Goal: Task Accomplishment & Management: Use online tool/utility

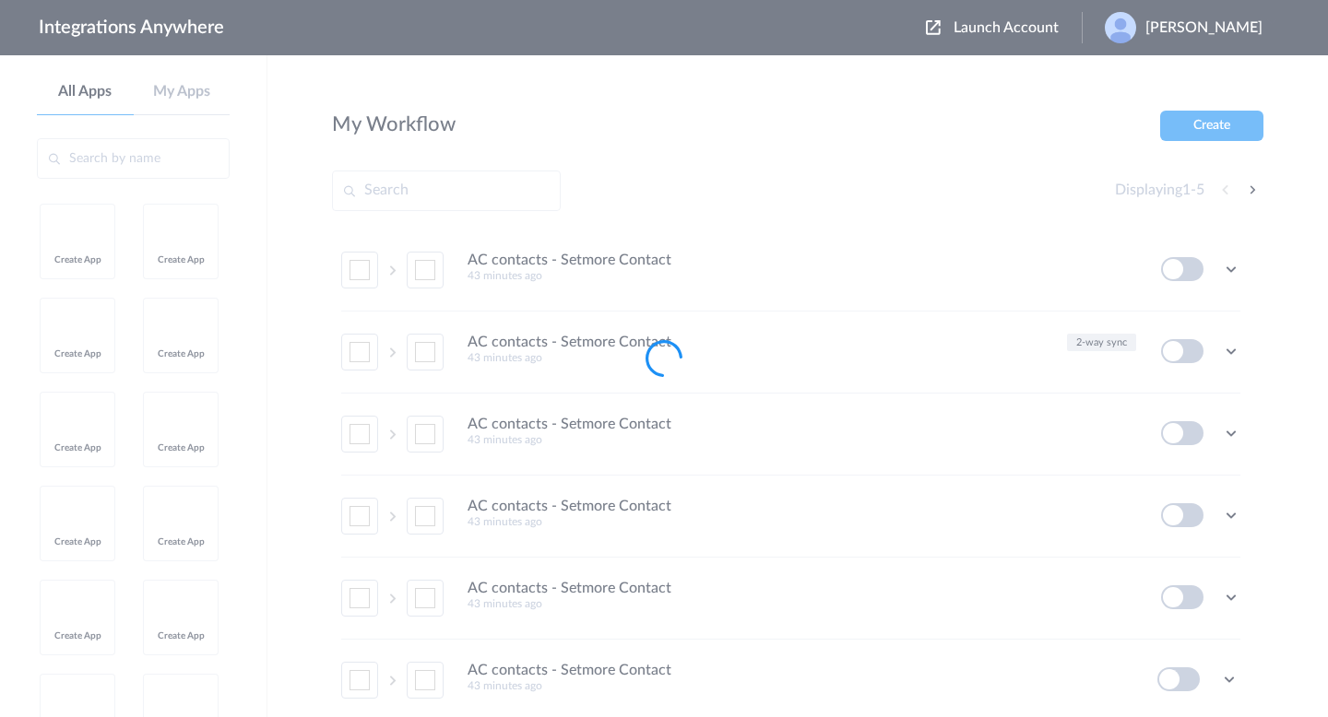
click at [768, 143] on div at bounding box center [664, 358] width 1328 height 717
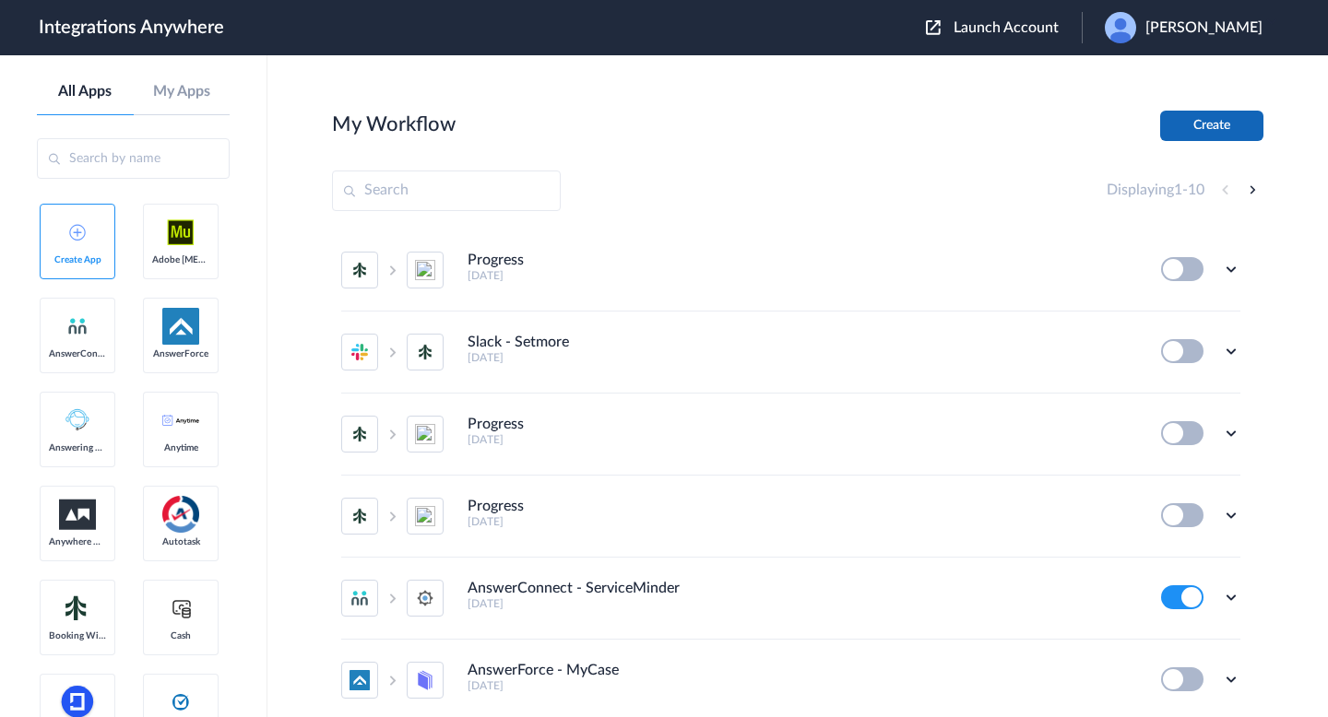
click at [1205, 129] on button "Create" at bounding box center [1211, 126] width 103 height 30
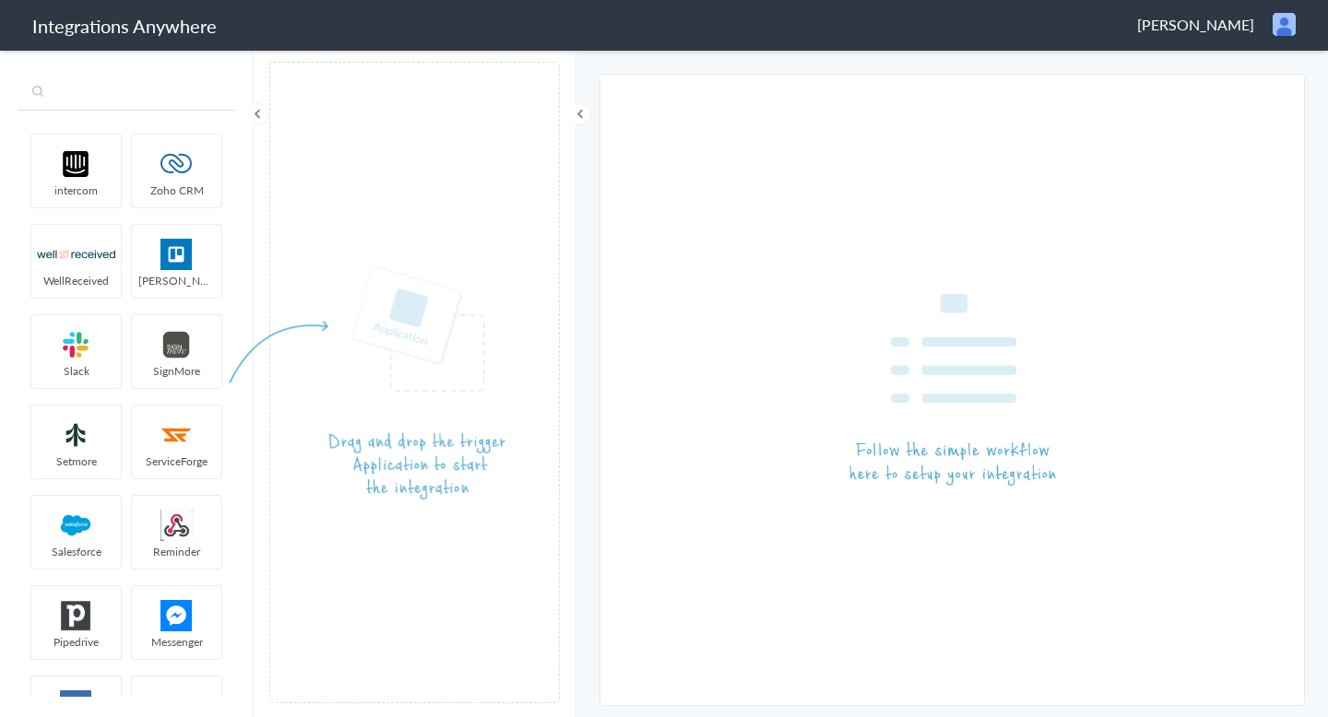
click at [71, 100] on input "text" at bounding box center [126, 93] width 217 height 35
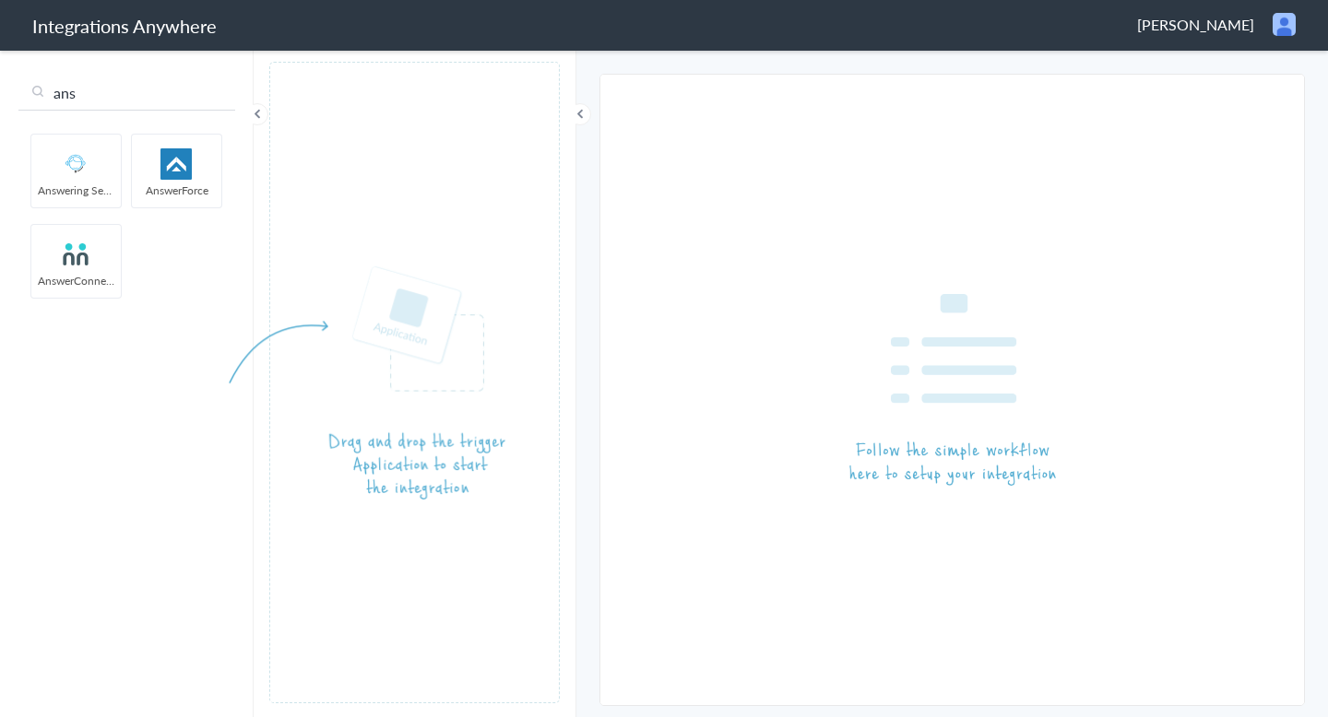
type input "ans"
click at [229, 170] on ul "intercom Zoho CRM WellReceived [PERSON_NAME] [PERSON_NAME] SignMore Setmore Ser…" at bounding box center [126, 216] width 216 height 181
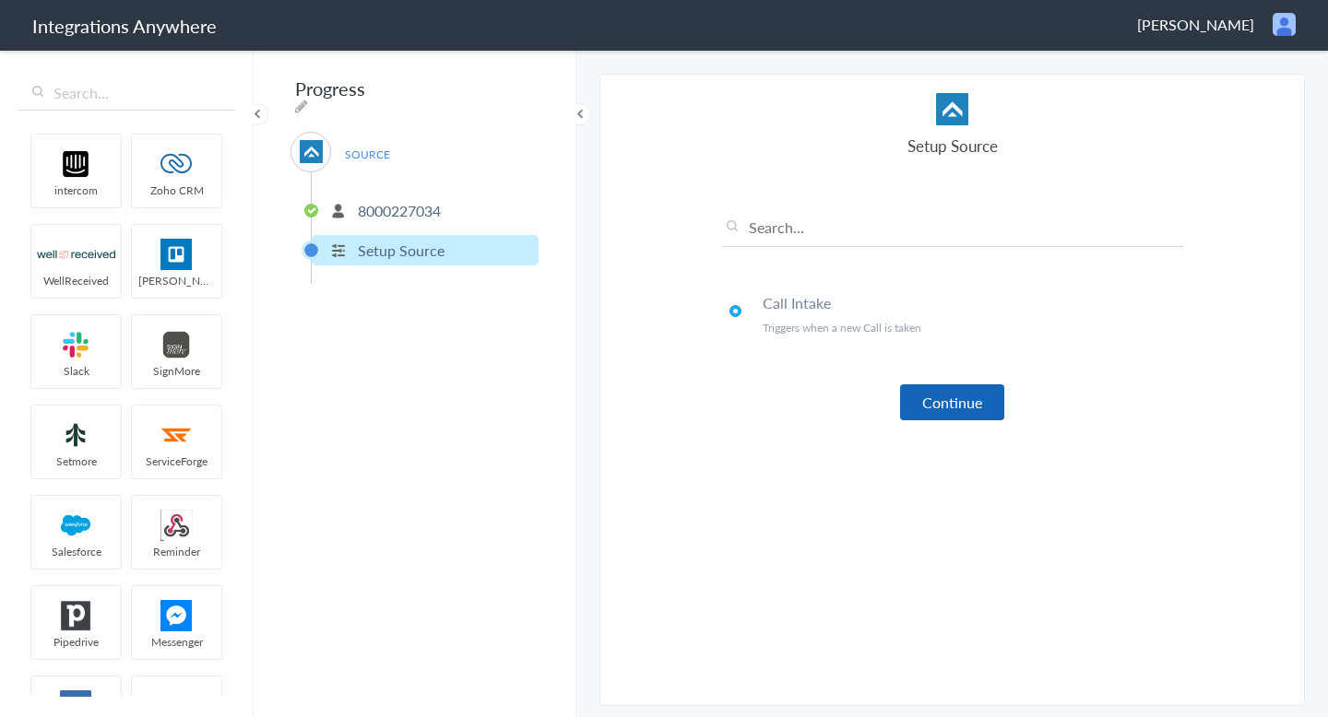
click at [937, 393] on button "Continue" at bounding box center [952, 402] width 104 height 36
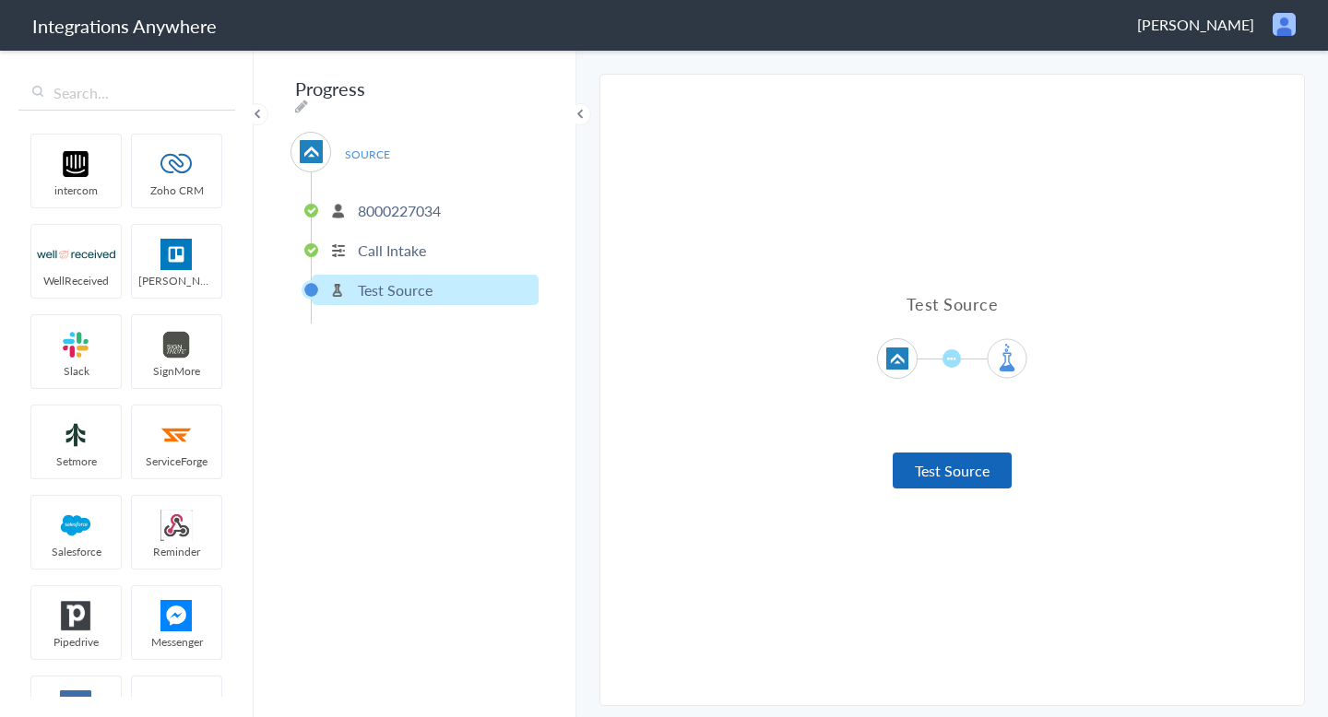
click at [961, 470] on button "Test Source" at bounding box center [951, 471] width 119 height 36
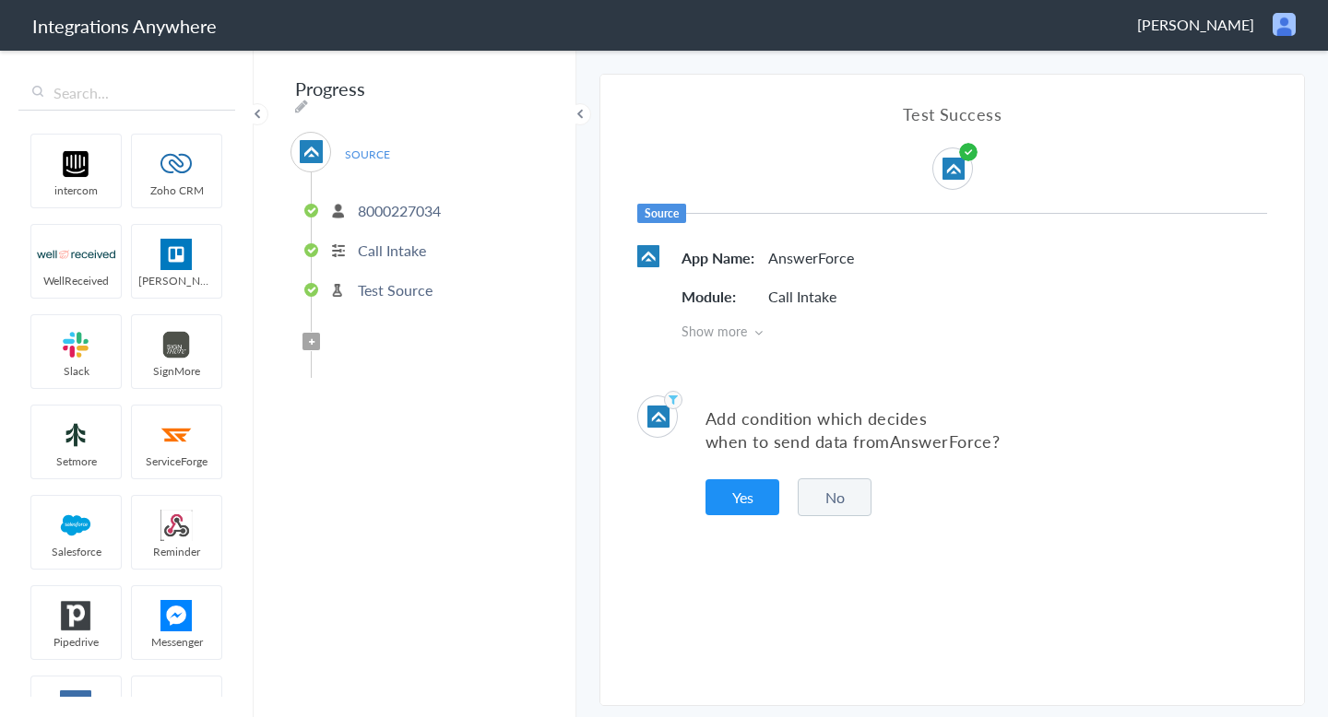
click at [828, 499] on button "No" at bounding box center [834, 497] width 74 height 38
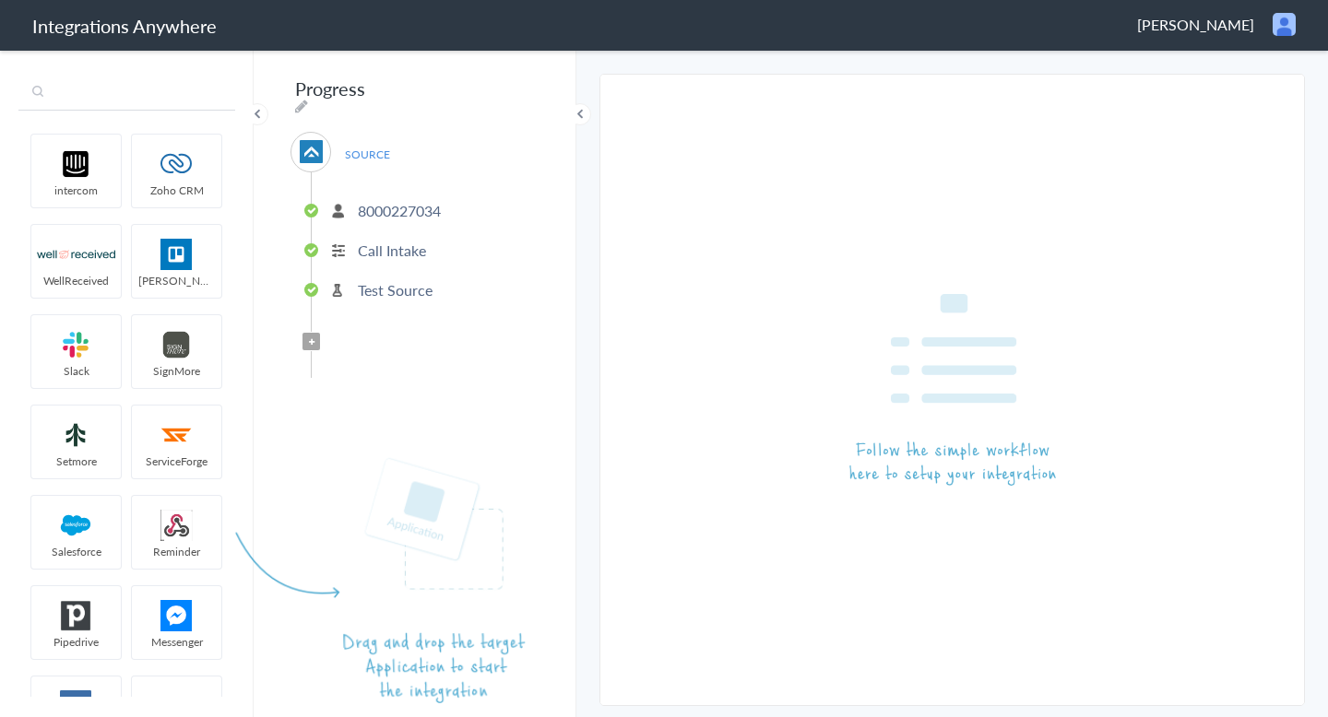
click at [120, 95] on input "text" at bounding box center [126, 93] width 217 height 35
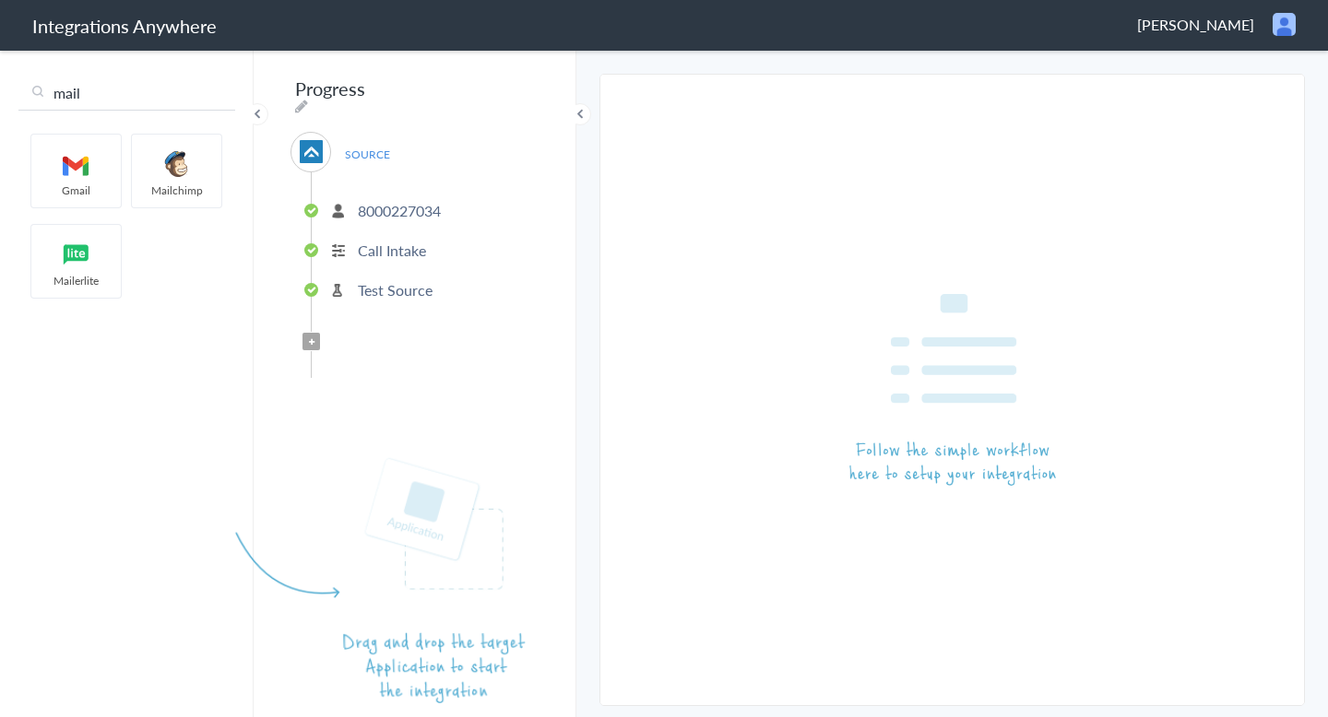
type input "mail"
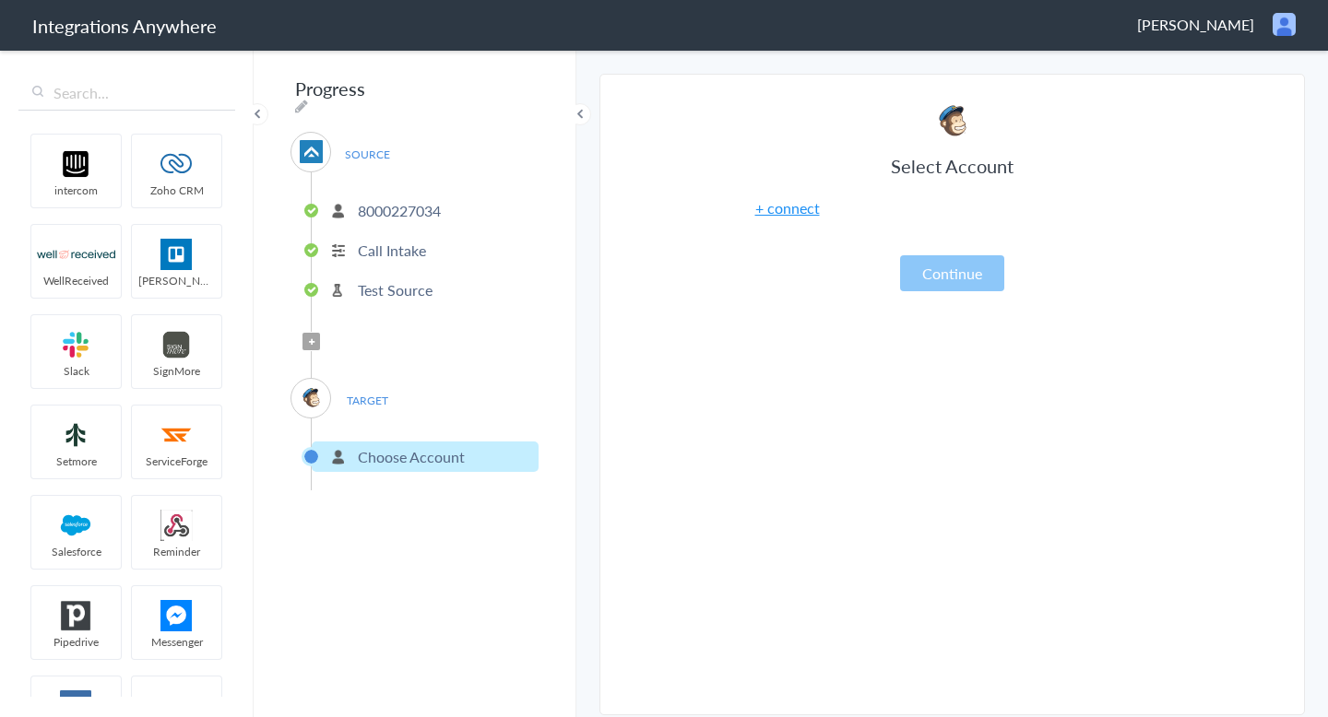
drag, startPoint x: 163, startPoint y: 171, endPoint x: 986, endPoint y: 329, distance: 838.4
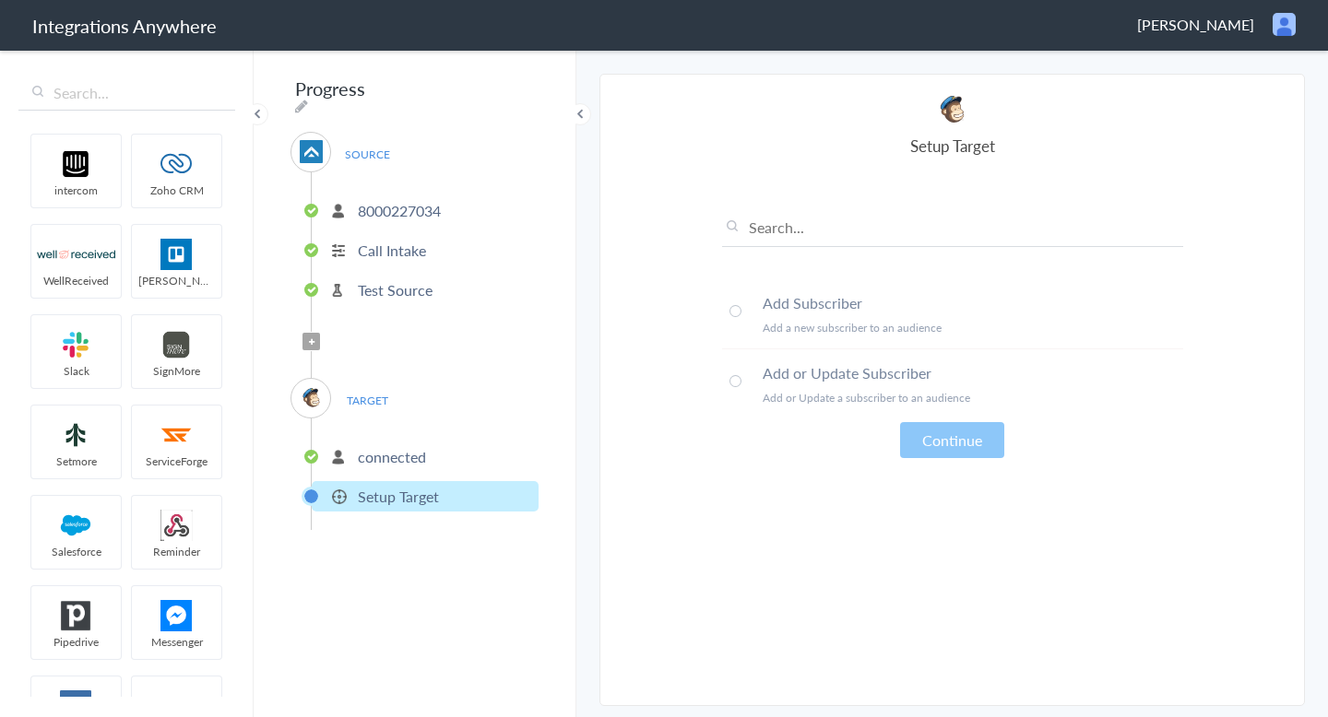
click at [750, 389] on li "Add or Update Subscriber Add or Update a subscriber to an audience" at bounding box center [952, 383] width 461 height 69
click at [959, 444] on button "Continue" at bounding box center [952, 440] width 104 height 36
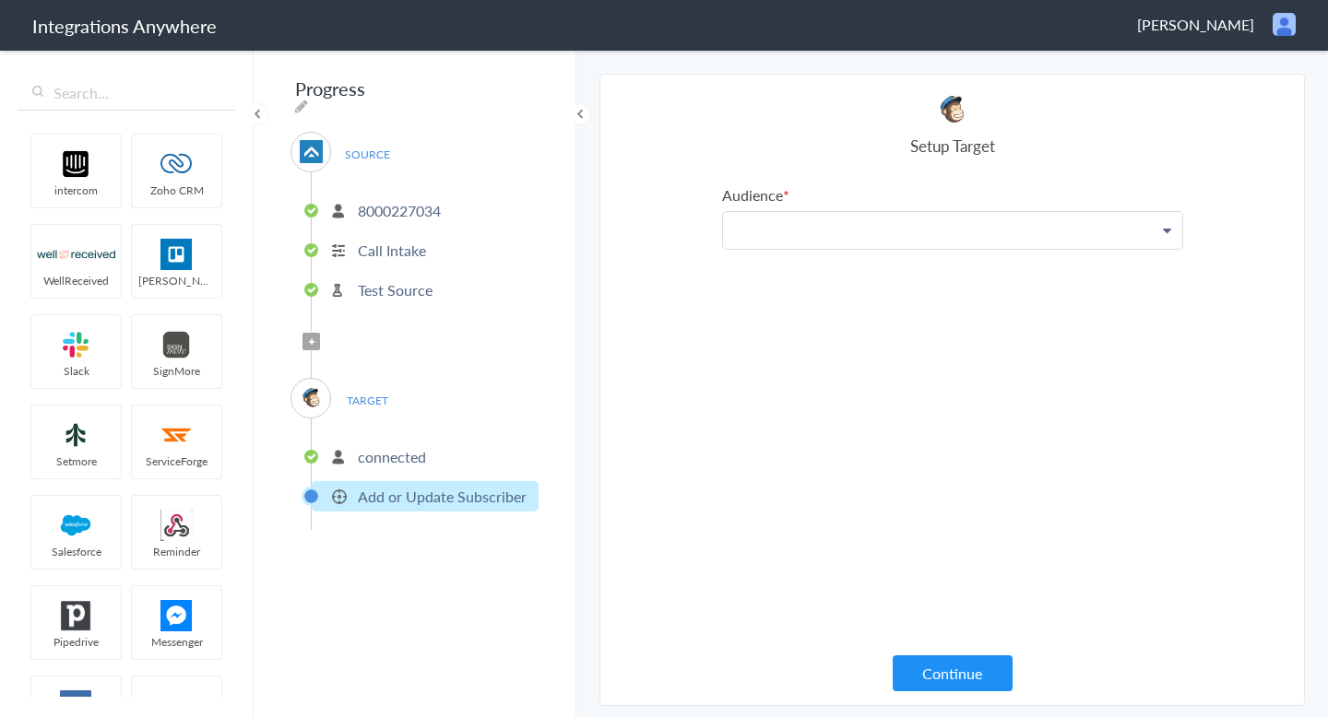
click at [801, 243] on p at bounding box center [952, 230] width 459 height 37
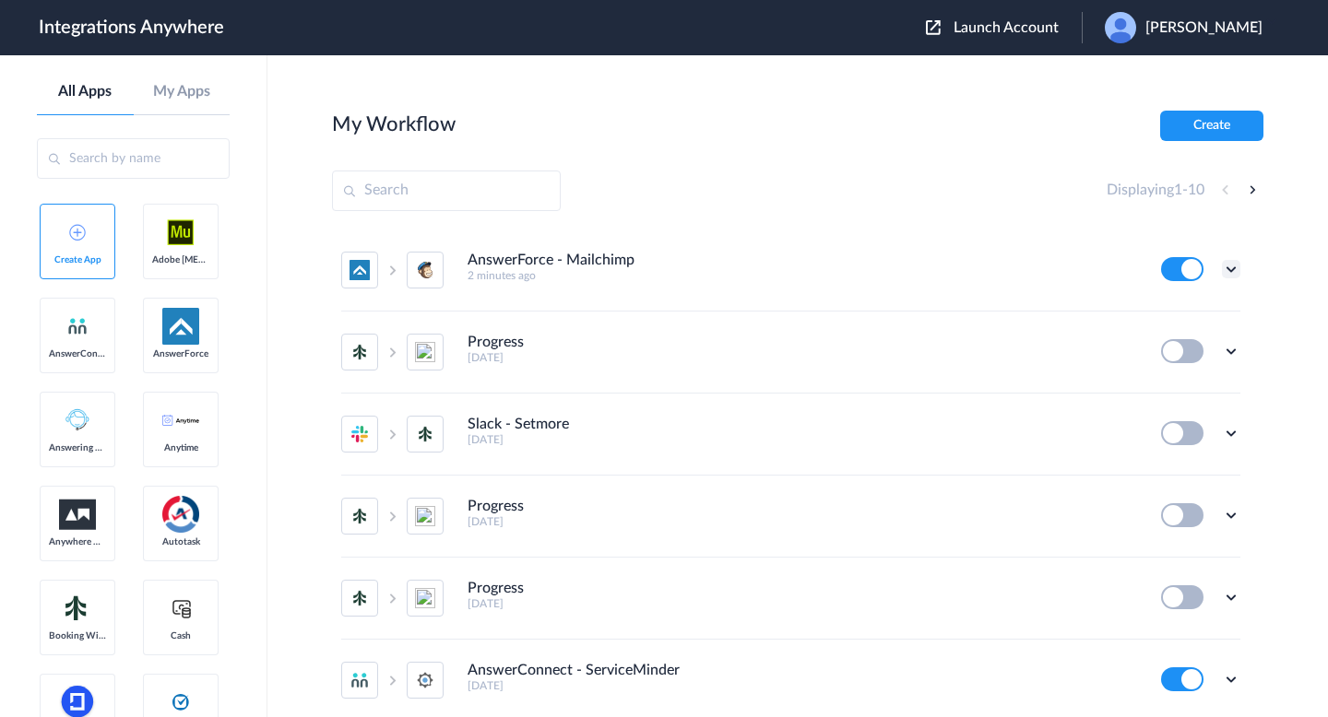
click at [1230, 266] on icon at bounding box center [1231, 269] width 18 height 18
click at [1182, 337] on li "Task history" at bounding box center [1180, 346] width 120 height 34
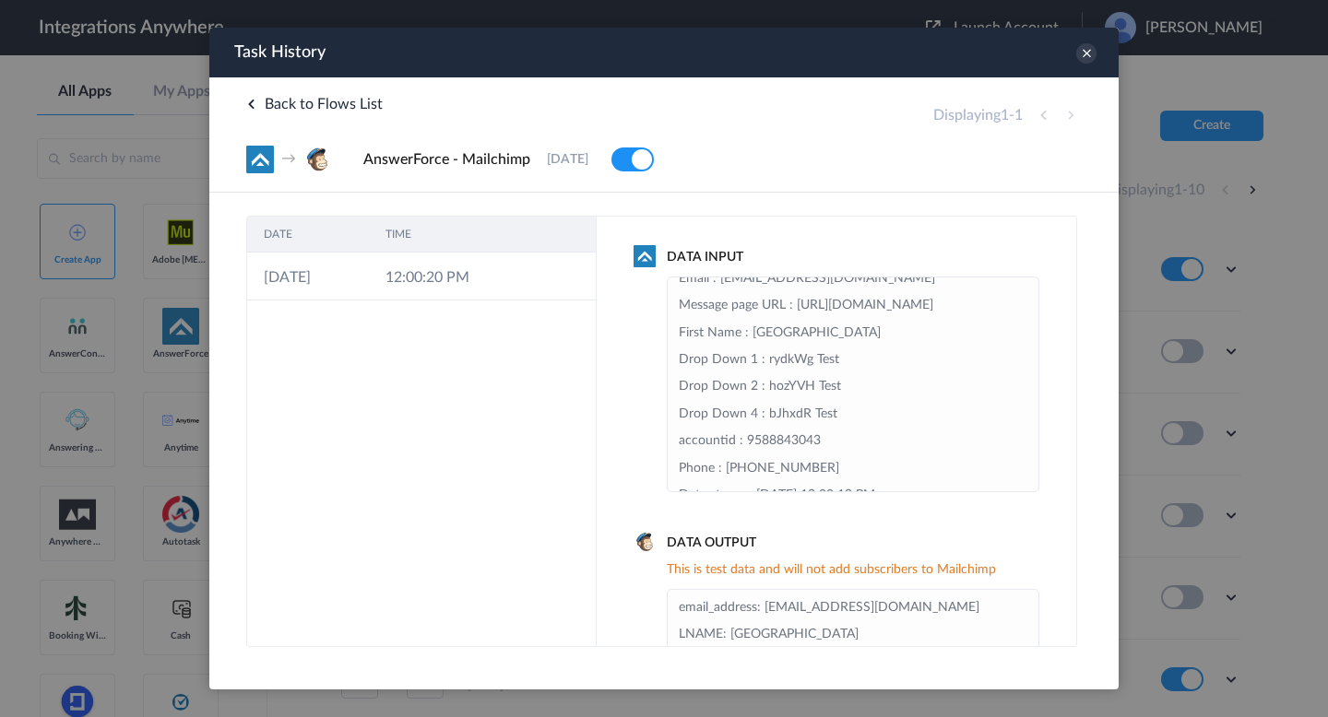
scroll to position [148, 0]
